Goal: Information Seeking & Learning: Find specific fact

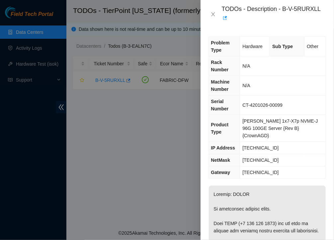
scroll to position [5, 0]
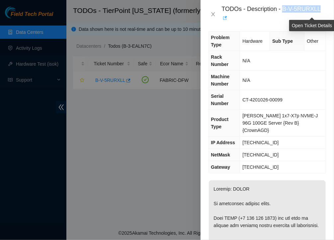
drag, startPoint x: 284, startPoint y: 11, endPoint x: 320, endPoint y: 15, distance: 36.4
click at [320, 15] on div "TODOs - Description - B-V-5RURXLL" at bounding box center [274, 14] width 104 height 18
copy div "B-V-5RURXLL"
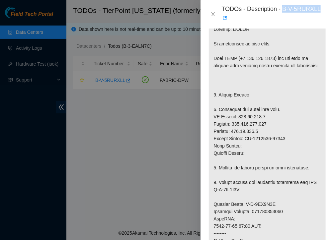
scroll to position [172, 0]
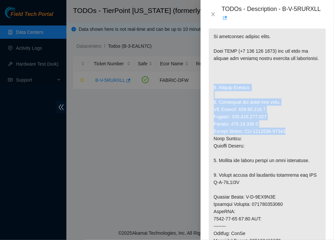
drag, startPoint x: 214, startPoint y: 78, endPoint x: 296, endPoint y: 124, distance: 94.2
click at [296, 124] on p at bounding box center [267, 215] width 117 height 404
copy p "1. Replace Server. 2. Configure and check with isok. IP Address: [TECHNICAL_ID]…"
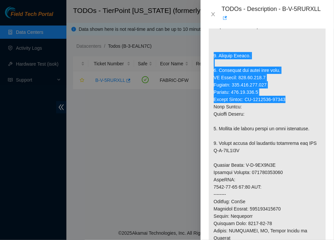
scroll to position [208, 0]
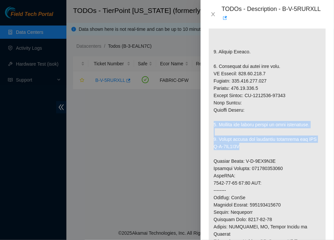
drag, startPoint x: 212, startPoint y: 118, endPoint x: 253, endPoint y: 138, distance: 45.7
click at [253, 138] on p at bounding box center [267, 179] width 117 height 404
click at [252, 141] on p at bounding box center [267, 179] width 117 height 404
click at [233, 123] on p at bounding box center [267, 179] width 117 height 404
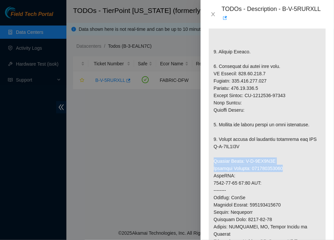
drag, startPoint x: 213, startPoint y: 151, endPoint x: 297, endPoint y: 163, distance: 85.7
click at [297, 163] on p at bounding box center [267, 179] width 117 height 404
copy p "Service Order: B-V-5WL7Z4N Tracking Numbers: 417328431100"
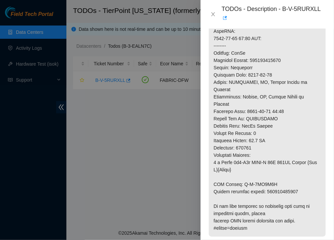
scroll to position [355, 0]
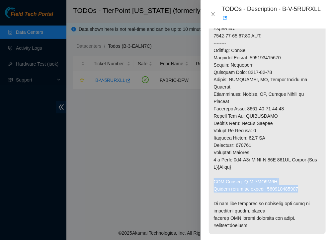
drag, startPoint x: 301, startPoint y: 167, endPoint x: 213, endPoint y: 157, distance: 89.1
click at [213, 157] on p at bounding box center [267, 32] width 117 height 404
copy p "RMA Return: B-V-5WL7Z4X Return tracking number: 417328431111"
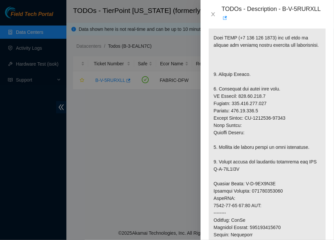
scroll to position [186, 0]
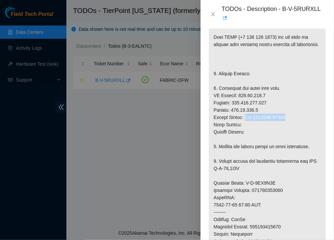
drag, startPoint x: 285, startPoint y: 110, endPoint x: 245, endPoint y: 106, distance: 39.9
click at [245, 106] on p at bounding box center [267, 201] width 117 height 404
copy p "CT-4201109-00084"
click at [219, 108] on p at bounding box center [267, 201] width 117 height 404
drag, startPoint x: 212, startPoint y: 110, endPoint x: 286, endPoint y: 110, distance: 73.9
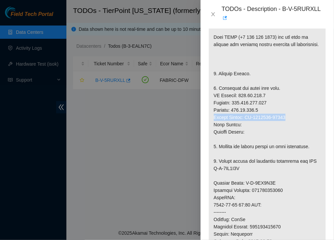
click at [286, 110] on p at bounding box center [267, 201] width 117 height 404
copy p "Serial Number: CT-4201109-00084"
click at [211, 12] on icon "close" at bounding box center [212, 14] width 5 height 5
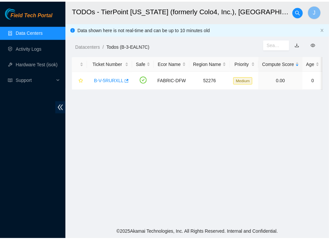
scroll to position [160, 0]
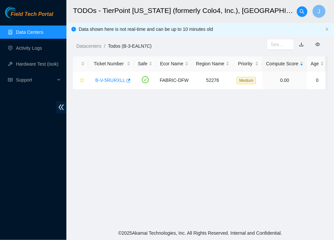
click at [36, 30] on link "Data Centers" at bounding box center [29, 32] width 27 height 5
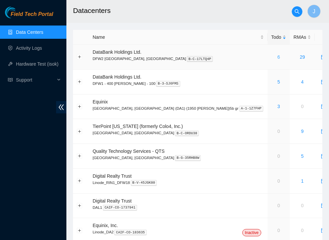
click at [277, 58] on link "6" at bounding box center [278, 56] width 3 height 5
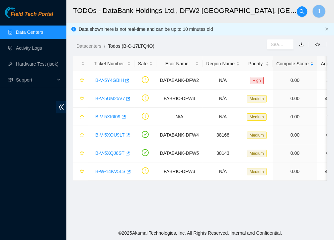
click at [33, 32] on link "Data Centers" at bounding box center [29, 32] width 27 height 5
